Goal: Complete application form: Complete application form

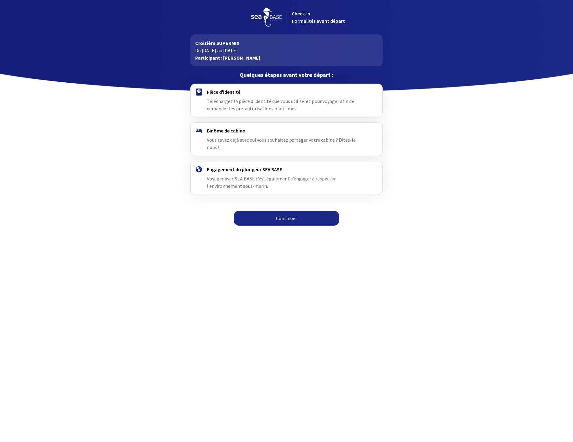
click at [278, 211] on link "Continuer" at bounding box center [286, 218] width 105 height 15
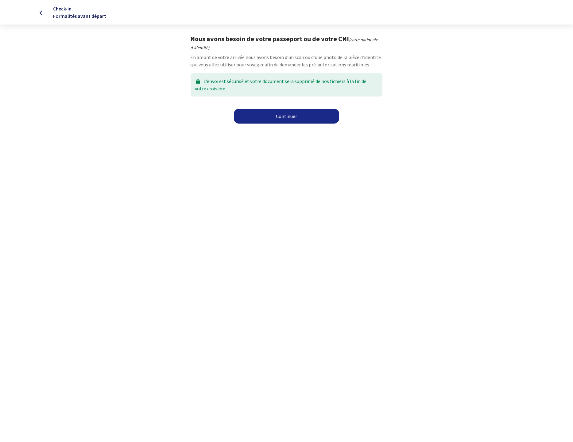
click at [285, 115] on link "Continuer" at bounding box center [286, 116] width 105 height 15
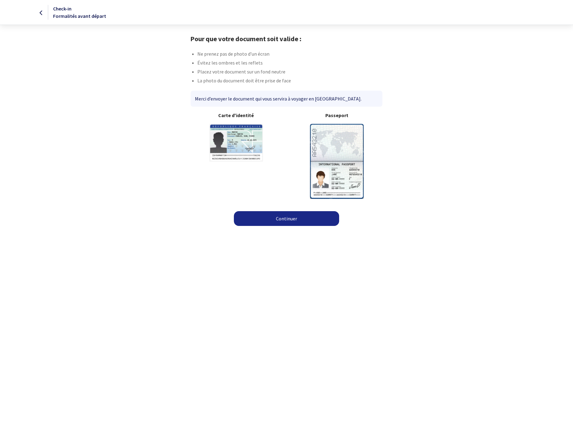
click at [341, 149] on img at bounding box center [337, 161] width 54 height 75
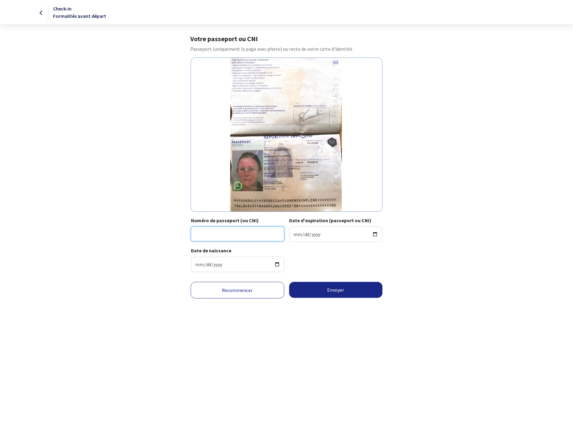
click at [225, 234] on input "Numéro de passeport (ou CNI)" at bounding box center [237, 233] width 93 height 15
click at [229, 231] on input "Numéro de passeport (ou CNI)" at bounding box center [237, 233] width 93 height 15
type input "19ALO4343"
click at [296, 235] on input "Date d'expiration (passeport ou CNI)" at bounding box center [335, 233] width 93 height 15
type input "2029-02-10"
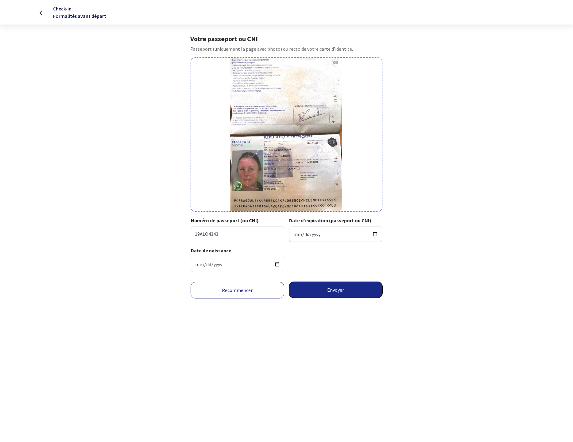
click at [341, 290] on button "Envoyer" at bounding box center [336, 290] width 94 height 16
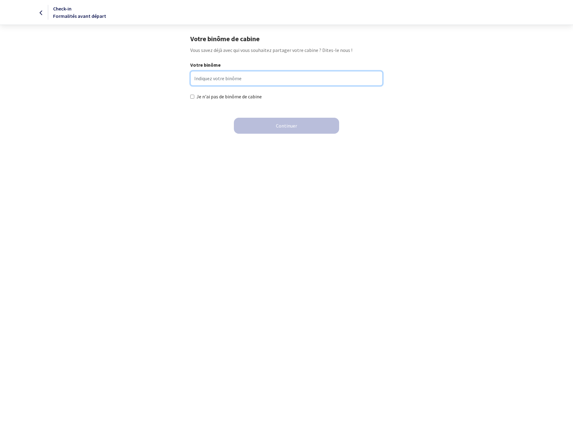
click at [207, 77] on input "Votre binôme" at bounding box center [286, 78] width 193 height 15
type input "c"
type input "Carette Sony"
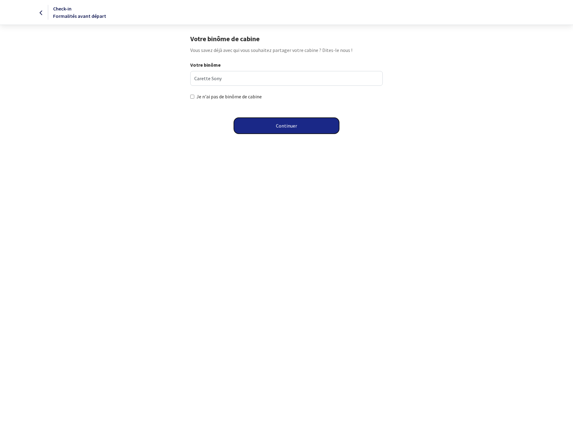
click at [278, 127] on button "Continuer" at bounding box center [286, 126] width 105 height 16
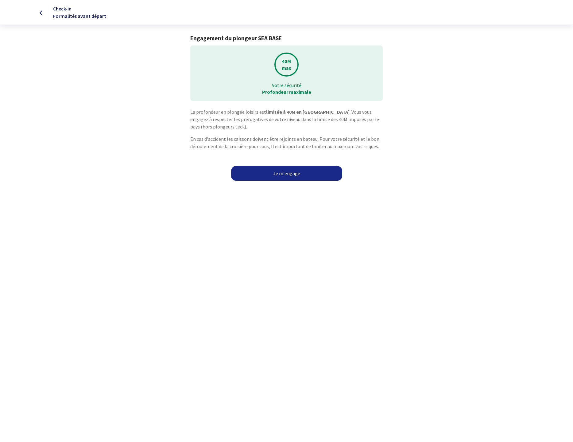
click at [285, 171] on link "Je m'engage" at bounding box center [286, 173] width 111 height 15
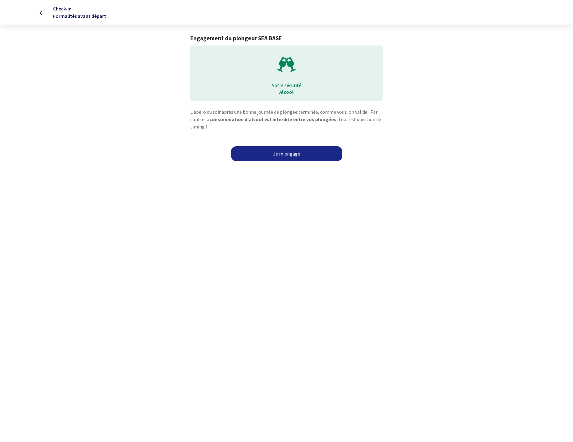
click at [267, 153] on link "Je m'engage" at bounding box center [286, 153] width 111 height 15
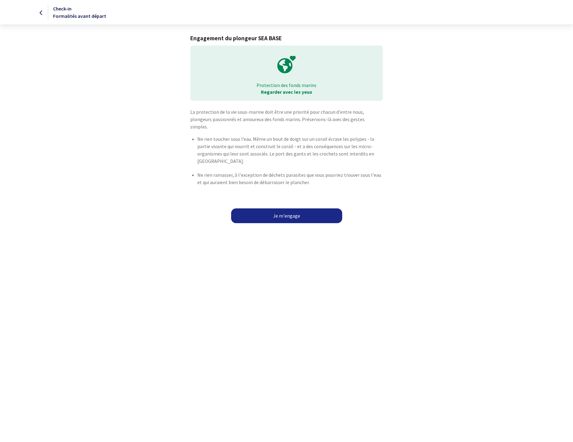
click at [293, 211] on link "Je m'engage" at bounding box center [286, 215] width 111 height 15
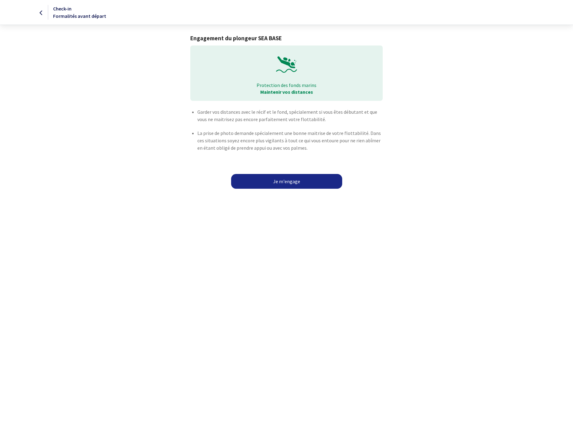
click at [275, 184] on link "Je m'engage" at bounding box center [286, 181] width 111 height 15
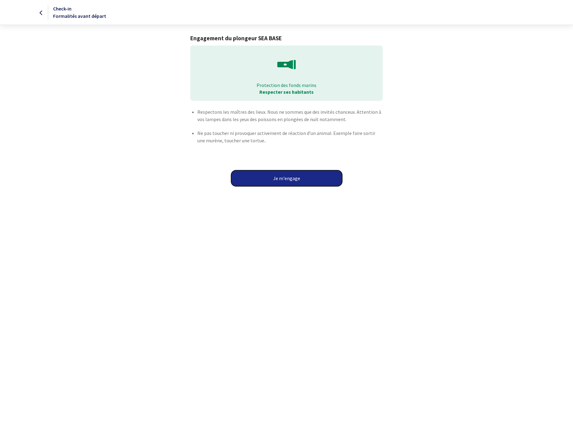
click at [273, 179] on button "Je m'engage" at bounding box center [286, 178] width 111 height 16
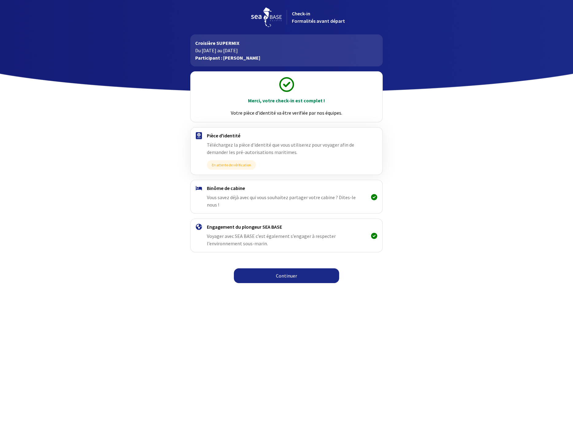
click at [287, 272] on link "Continuer" at bounding box center [286, 275] width 105 height 15
click at [278, 269] on link "Continuer" at bounding box center [286, 275] width 105 height 15
